Goal: Find specific page/section: Find specific page/section

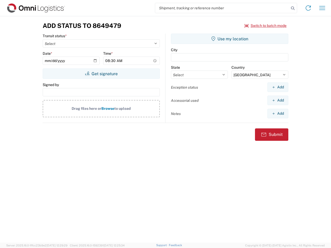
select select "US"
click at [222, 8] on input "search" at bounding box center [222, 8] width 134 height 10
click at [292, 8] on icon at bounding box center [292, 8] width 7 height 7
click at [308, 8] on icon at bounding box center [308, 8] width 8 height 8
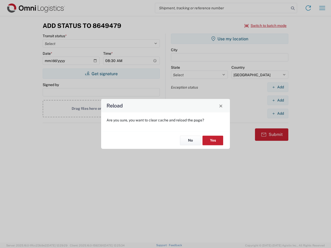
click at [265, 26] on div "Reload Are you sure, you want to clear cache and reload the page? No Yes" at bounding box center [165, 124] width 331 height 248
click at [101, 74] on div "Reload Are you sure, you want to clear cache and reload the page? No Yes" at bounding box center [165, 124] width 331 height 248
click at [229, 39] on div "Reload Are you sure, you want to clear cache and reload the page? No Yes" at bounding box center [165, 124] width 331 height 248
click at [277, 87] on div "Reload Are you sure, you want to clear cache and reload the page? No Yes" at bounding box center [165, 124] width 331 height 248
click at [277, 100] on div "Reload Are you sure, you want to clear cache and reload the page? No Yes" at bounding box center [165, 124] width 331 height 248
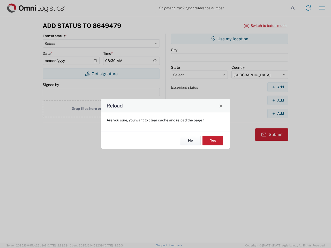
click at [277, 113] on div "Reload Are you sure, you want to clear cache and reload the page? No Yes" at bounding box center [165, 124] width 331 height 248
